Goal: Task Accomplishment & Management: Manage account settings

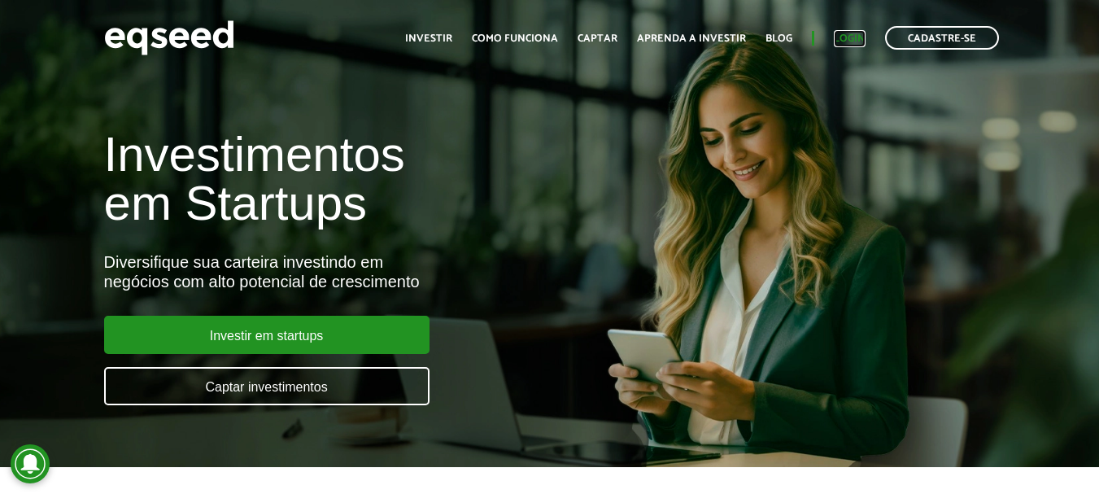
click at [845, 35] on link "Login" at bounding box center [850, 38] width 32 height 11
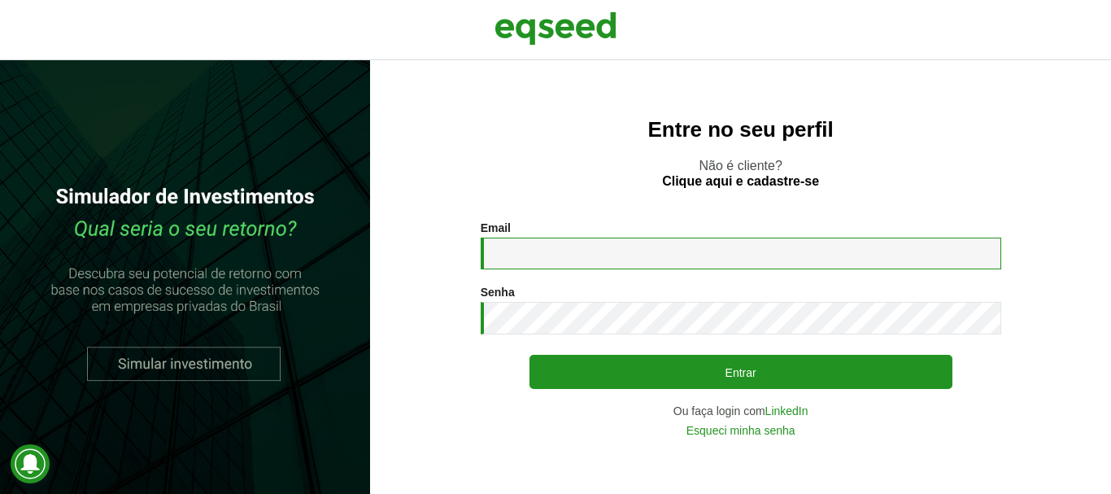
click at [586, 240] on input "Email *" at bounding box center [741, 254] width 521 height 32
type input "**********"
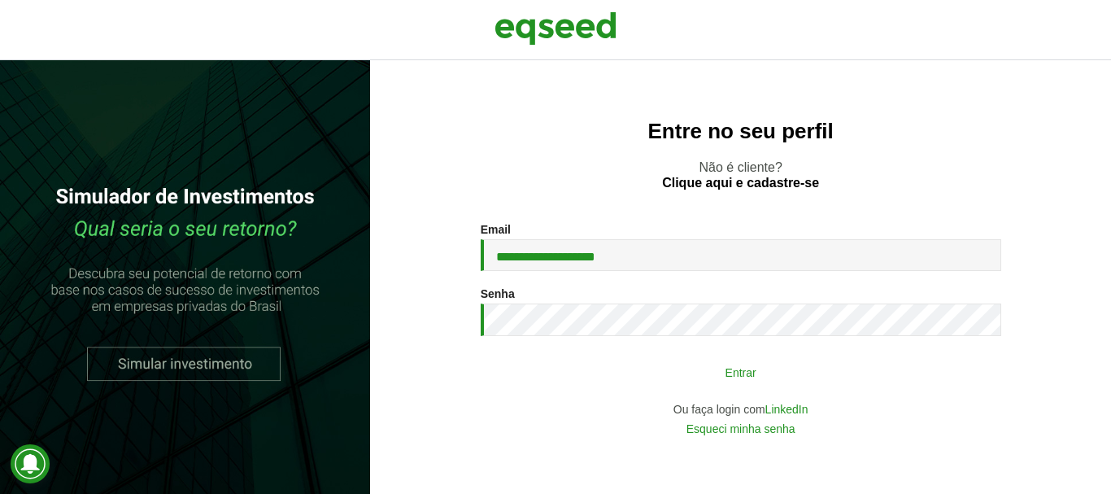
click at [612, 369] on button "Entrar" at bounding box center [741, 371] width 423 height 31
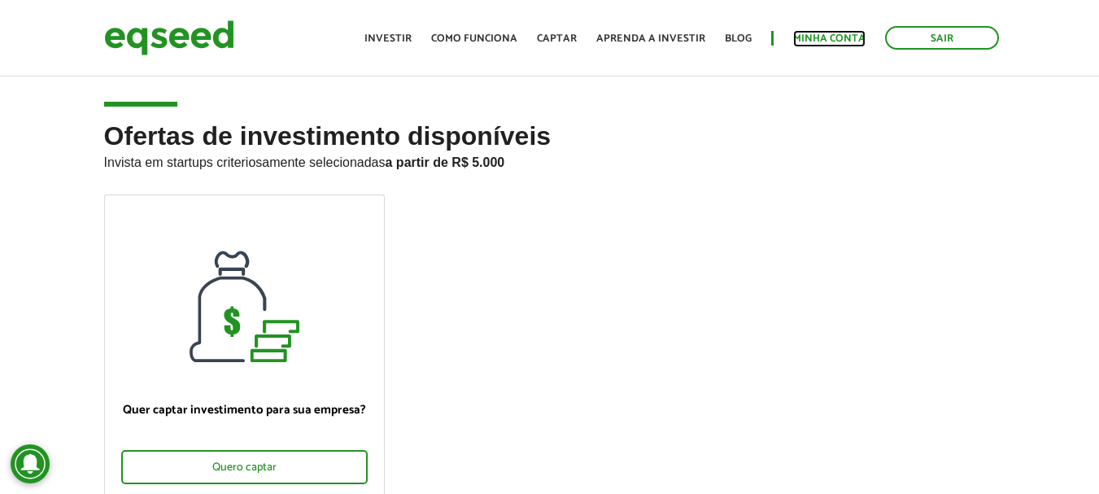
click at [837, 34] on link "Minha conta" at bounding box center [829, 38] width 72 height 11
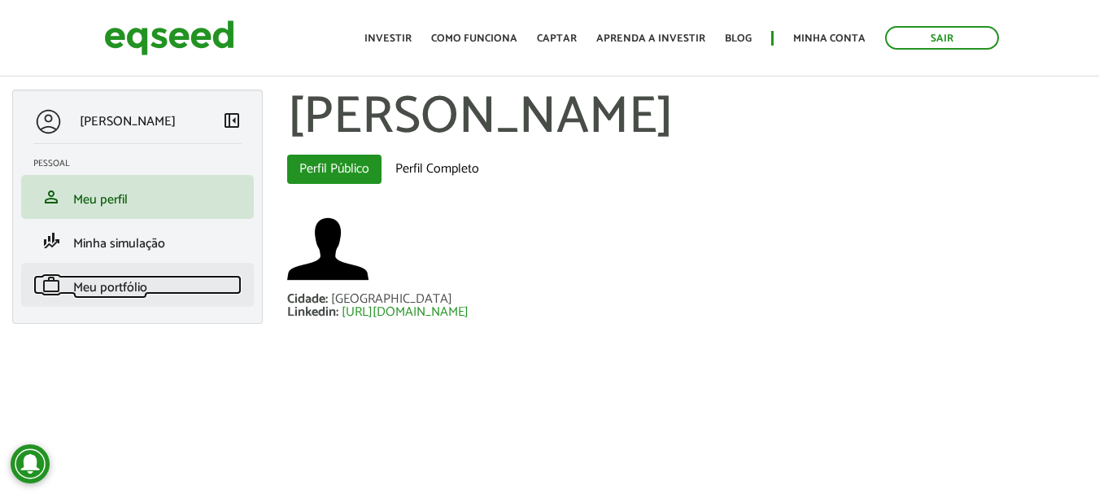
click at [94, 284] on span "Meu portfólio" at bounding box center [110, 288] width 74 height 22
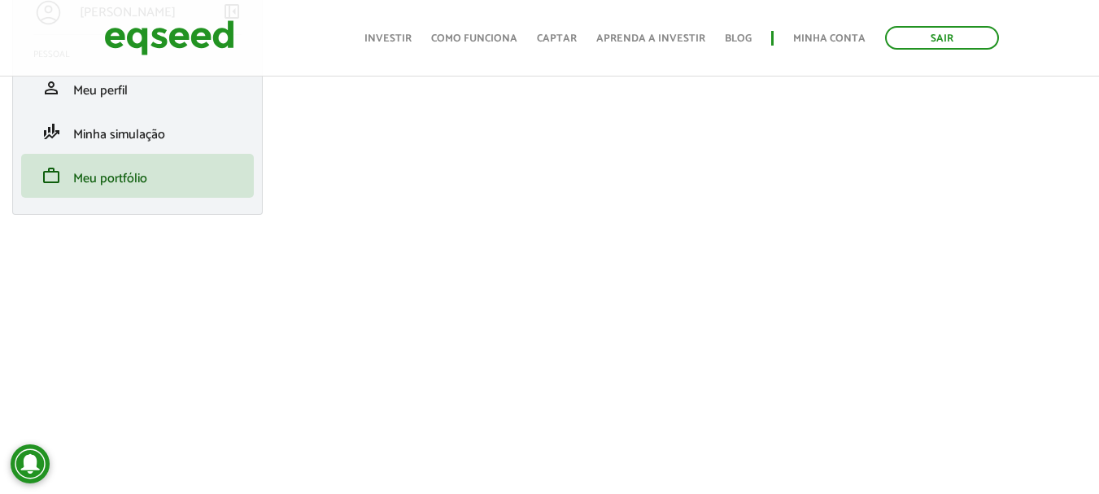
scroll to position [81, 0]
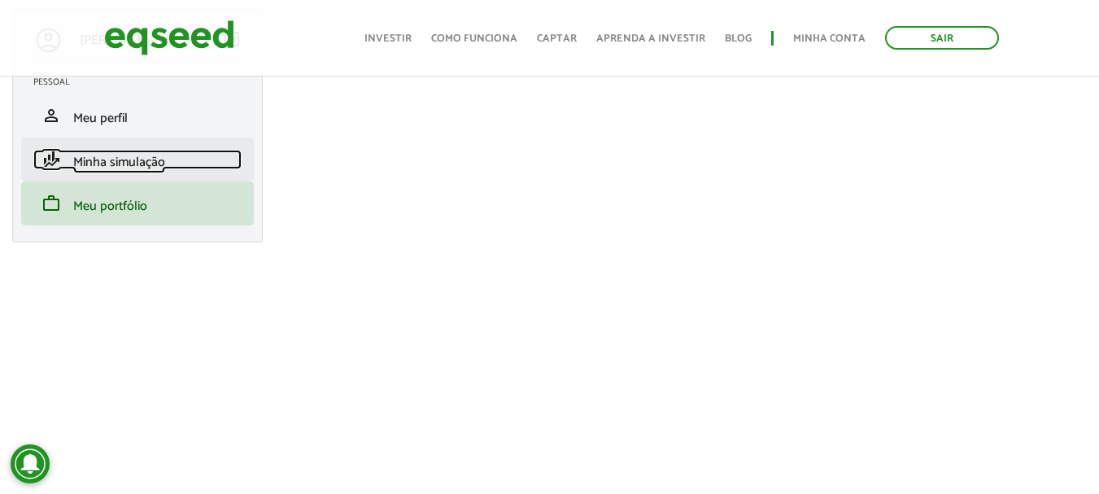
click at [153, 156] on span "Minha simulação" at bounding box center [119, 162] width 92 height 22
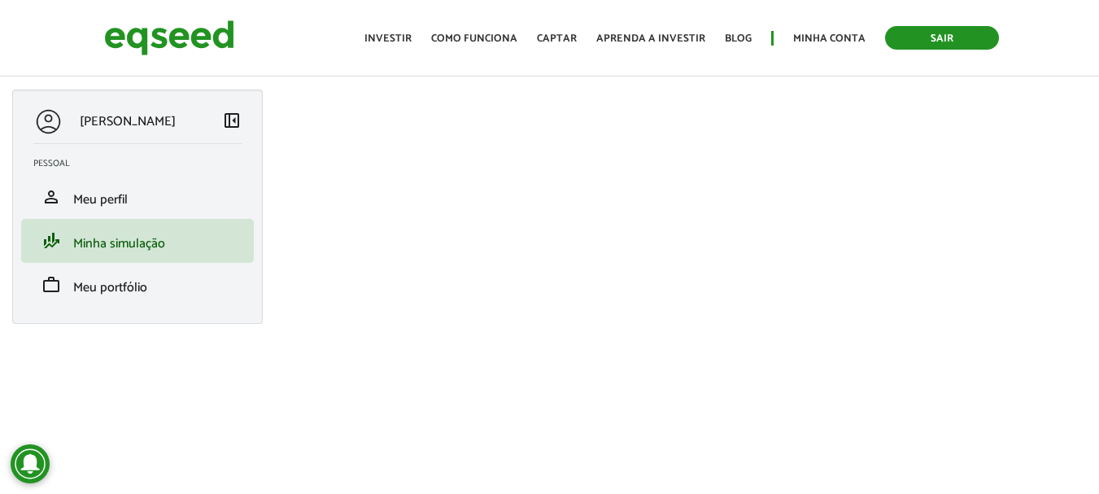
click at [941, 37] on link "Sair" at bounding box center [942, 38] width 114 height 24
